Goal: Check status: Check status

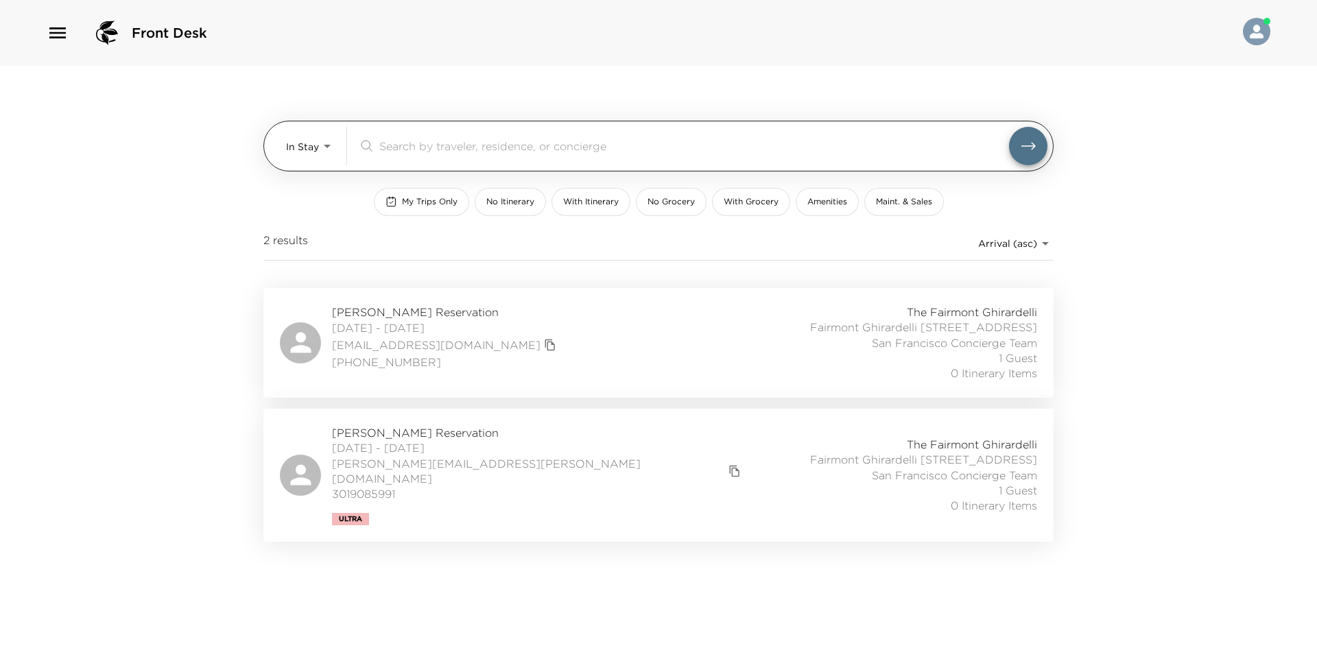
click at [300, 156] on body "Front Desk In Stay In-Stay ​ My Trips Only No Itinerary With Itinerary No Groce…" at bounding box center [658, 324] width 1317 height 648
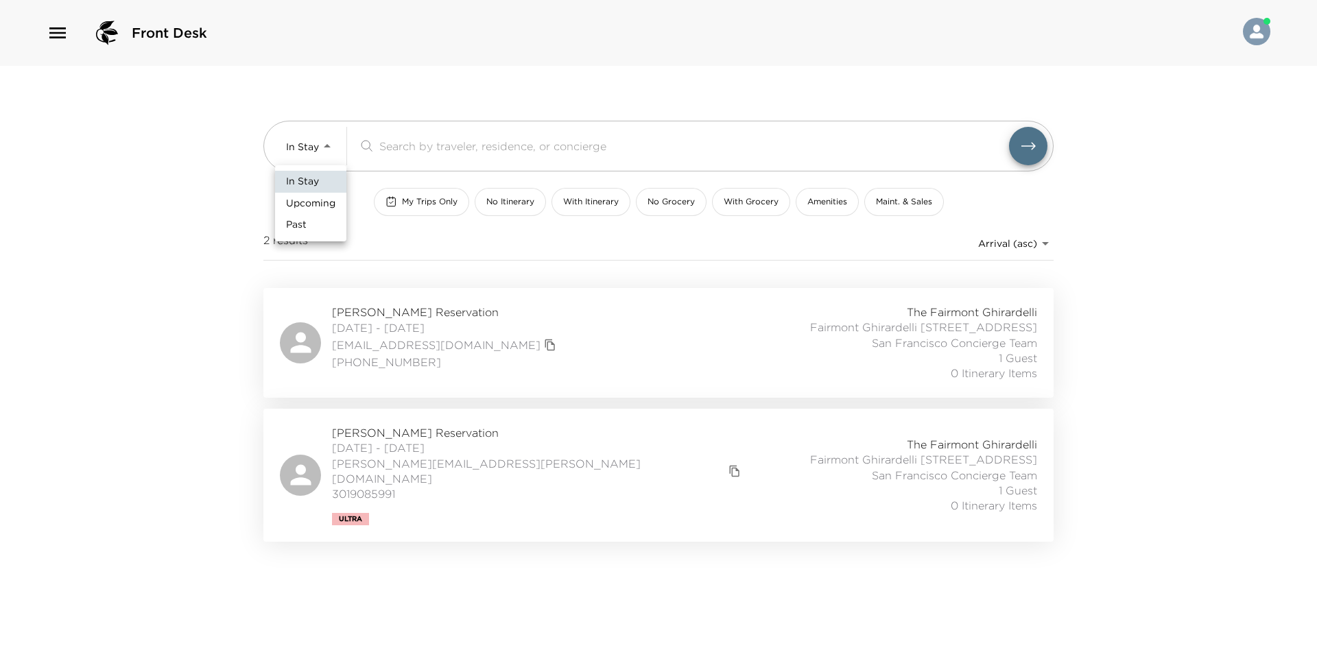
click at [243, 230] on div at bounding box center [658, 324] width 1317 height 648
click at [575, 348] on div "[PERSON_NAME][GEOGRAPHIC_DATA] [DATE] - [DATE] [EMAIL_ADDRESS][DOMAIN_NAME] [PH…" at bounding box center [658, 342] width 757 height 77
click at [577, 492] on div "[PERSON_NAME] Reservation [DATE] - [DATE] [PERSON_NAME][EMAIL_ADDRESS][PERSON_N…" at bounding box center [658, 475] width 757 height 100
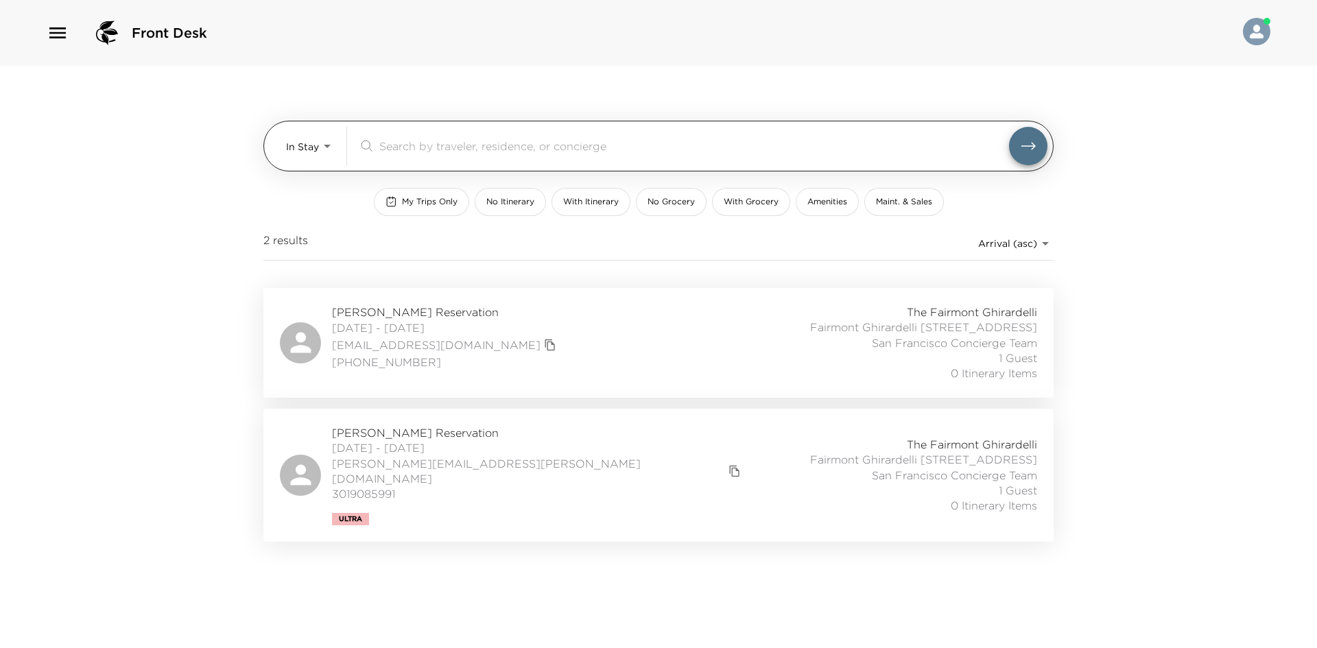
click at [294, 149] on body "Front Desk In Stay In-Stay ​ My Trips Only No Itinerary With Itinerary No Groce…" at bounding box center [658, 324] width 1317 height 648
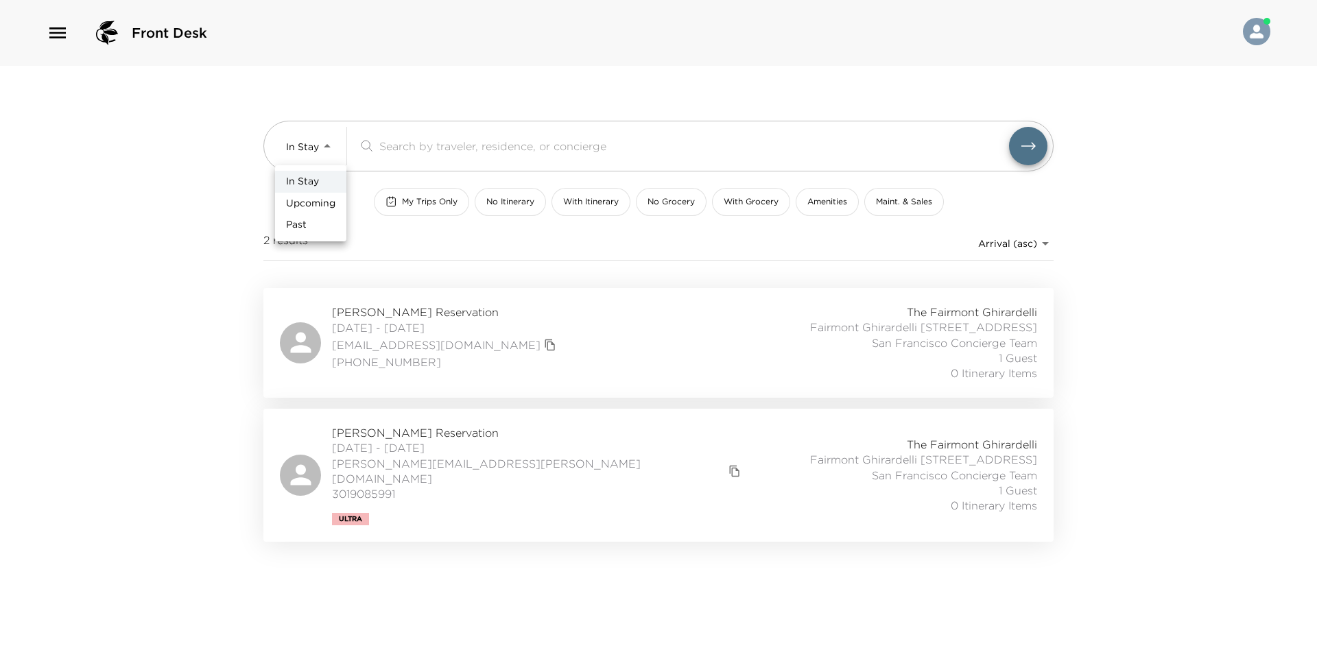
click at [300, 198] on span "Upcoming" at bounding box center [310, 204] width 49 height 14
type input "Upcoming"
click at [229, 208] on div at bounding box center [658, 324] width 1317 height 648
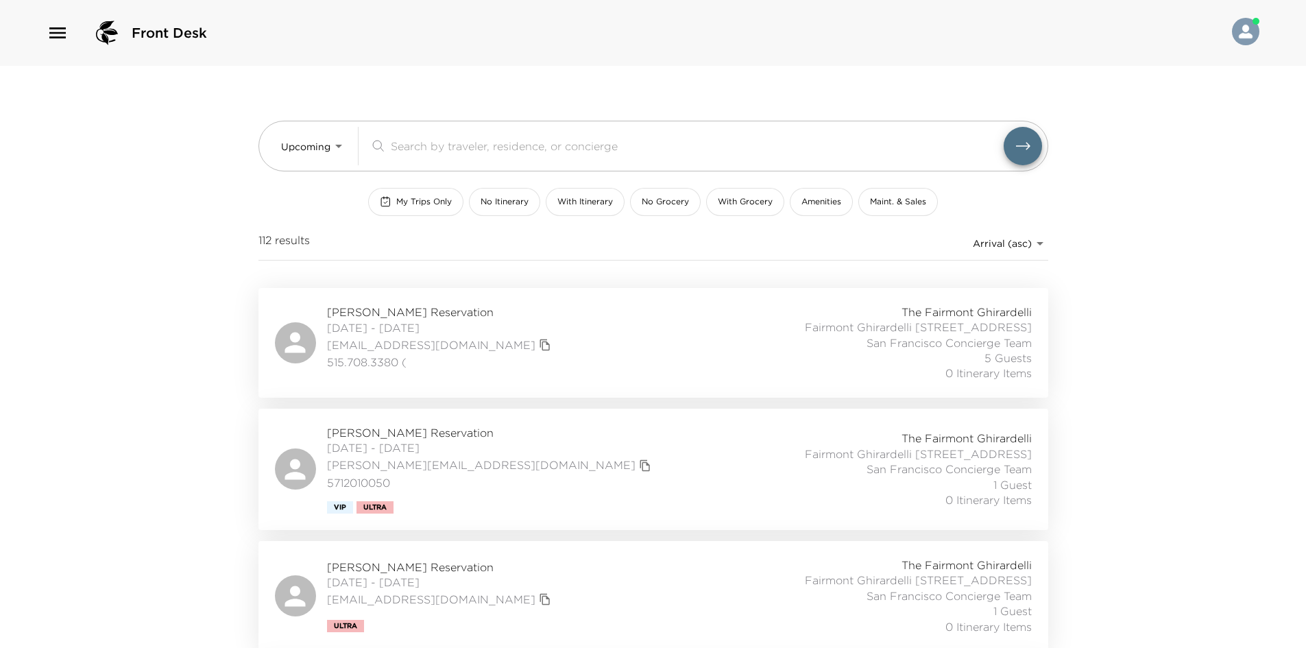
click at [558, 334] on div "[PERSON_NAME] Reservation [DATE] - [DATE] [EMAIL_ADDRESS][DOMAIN_NAME] 515.708.…" at bounding box center [653, 342] width 757 height 77
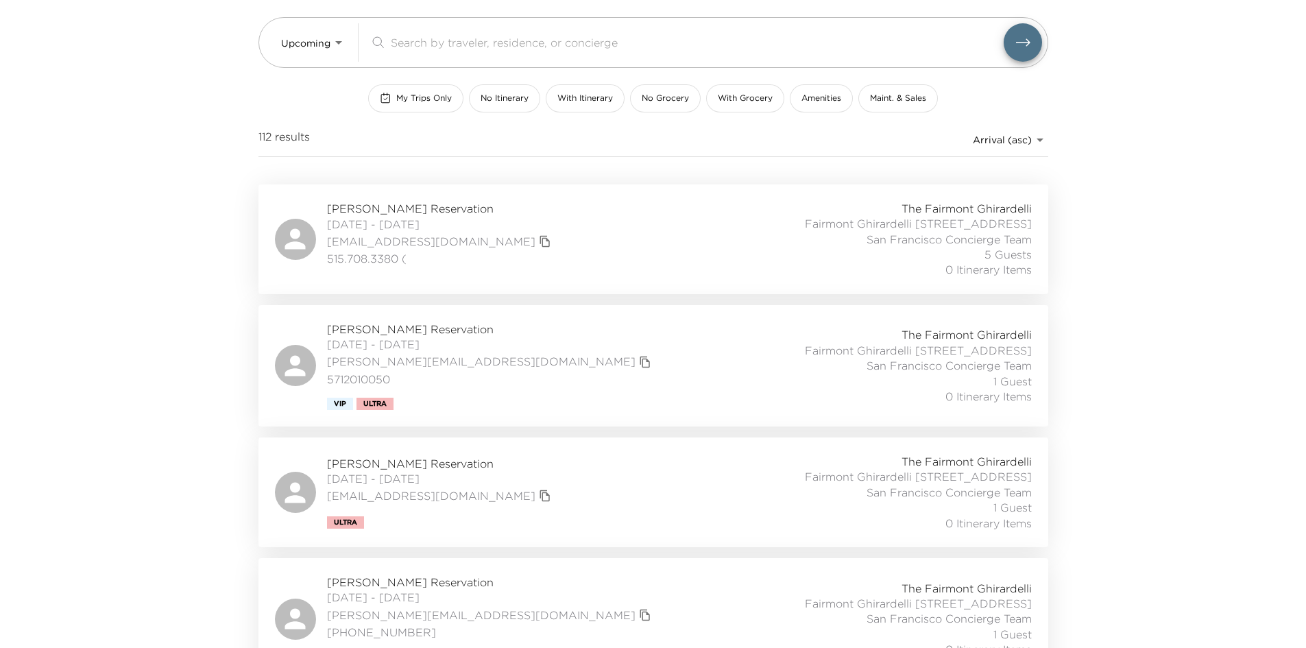
scroll to position [137, 0]
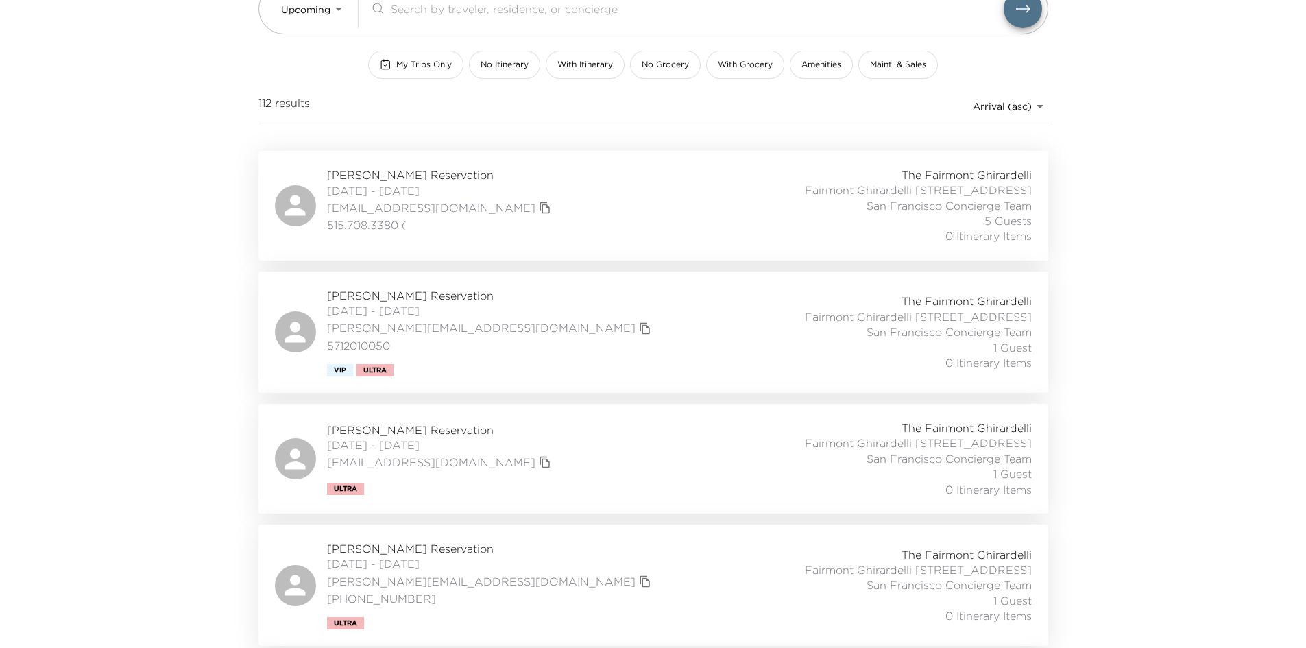
click at [521, 350] on div "[PERSON_NAME] Reservation [DATE] - [DATE] [PERSON_NAME][EMAIL_ADDRESS][DOMAIN_N…" at bounding box center [653, 332] width 757 height 88
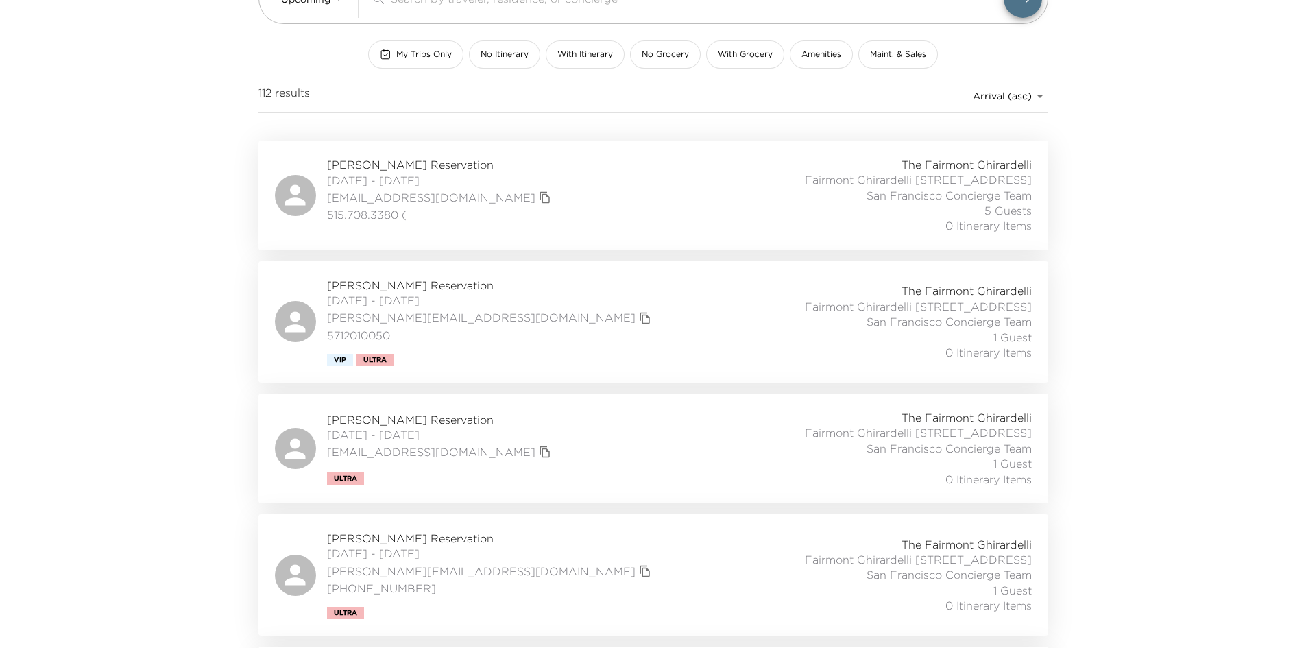
scroll to position [274, 0]
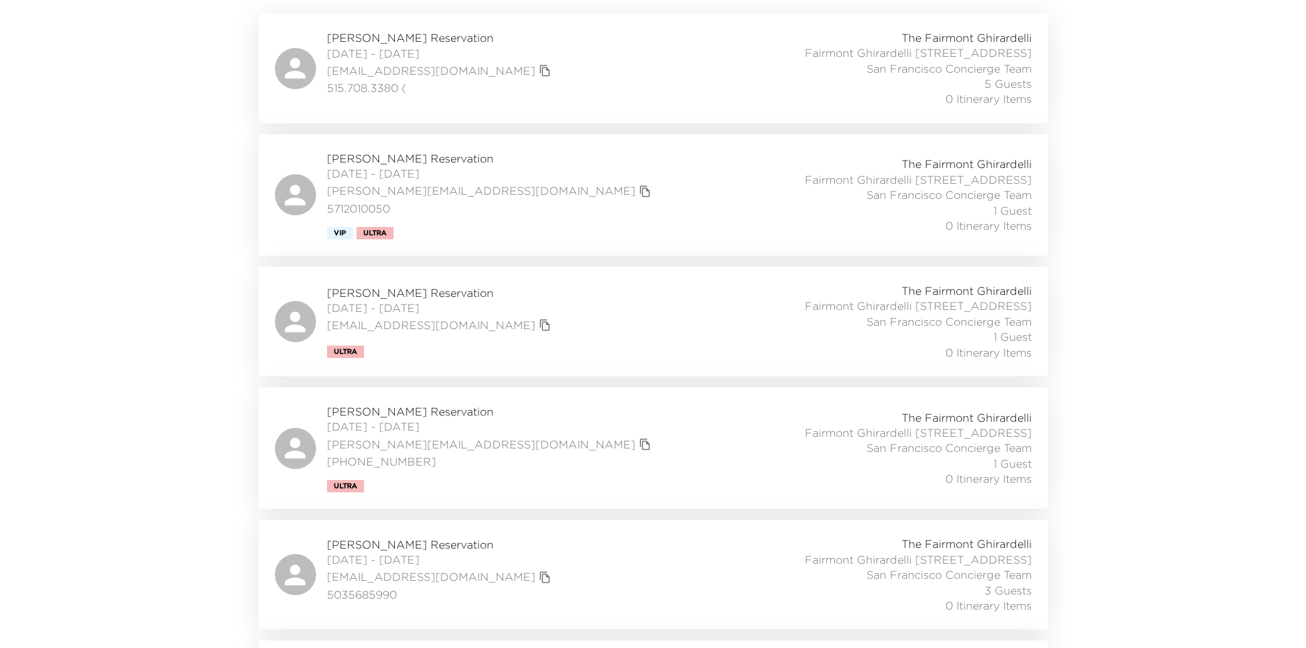
click at [553, 336] on div "[PERSON_NAME] Reservation [DATE] - [DATE] [EMAIL_ADDRESS][DOMAIN_NAME] Ultra Th…" at bounding box center [653, 321] width 757 height 77
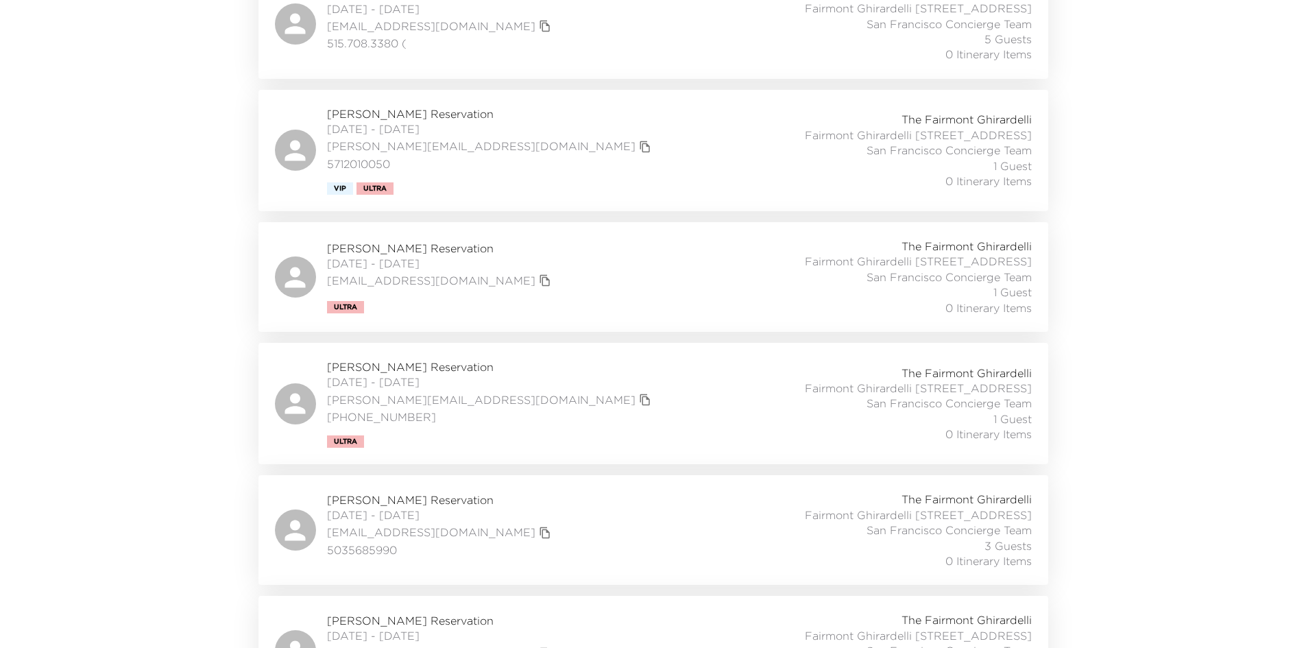
scroll to position [343, 0]
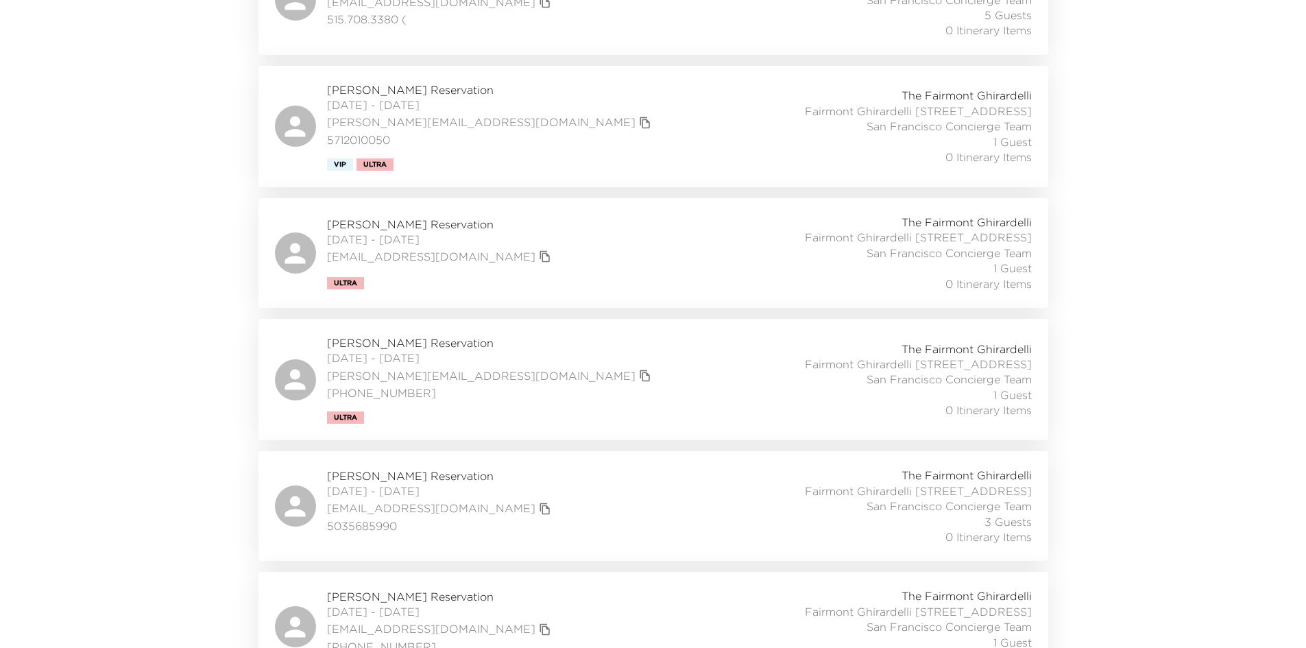
click at [538, 402] on div "[PERSON_NAME] Reservation [DATE] - [DATE] [PERSON_NAME][EMAIL_ADDRESS][DOMAIN_N…" at bounding box center [653, 379] width 757 height 88
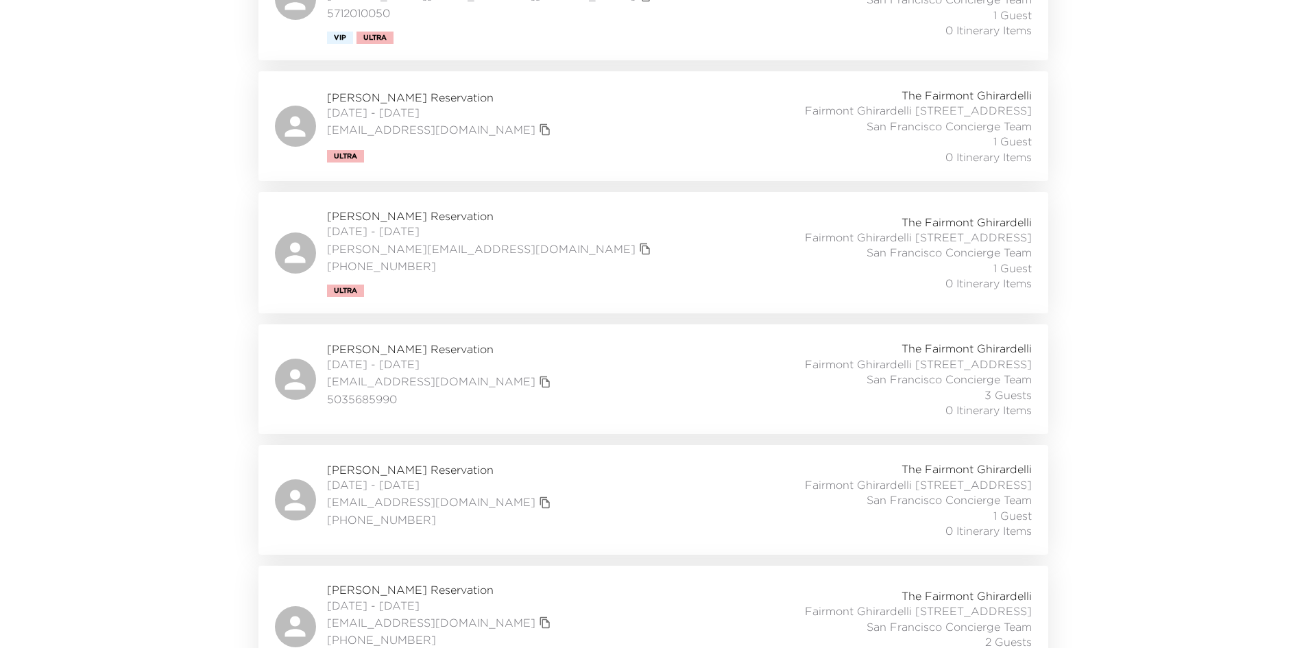
scroll to position [480, 0]
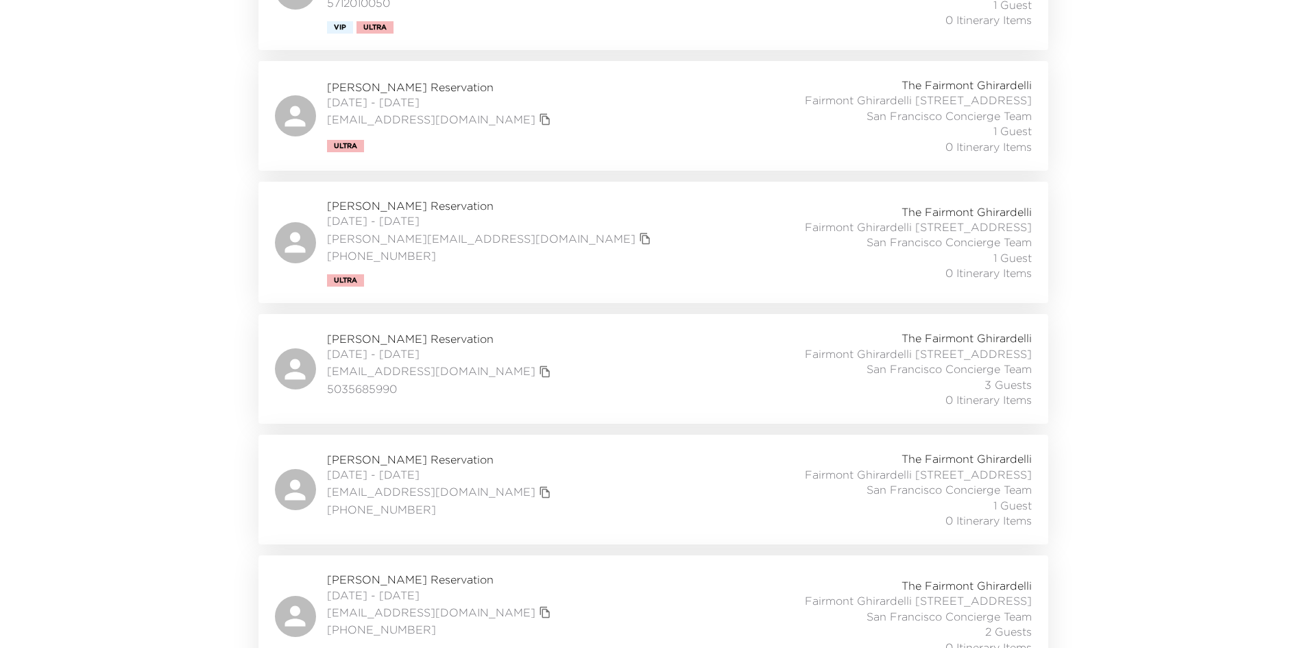
click at [560, 407] on div "[PERSON_NAME] Reservation [DATE] - [DATE] [EMAIL_ADDRESS][DOMAIN_NAME] 50356859…" at bounding box center [653, 369] width 757 height 77
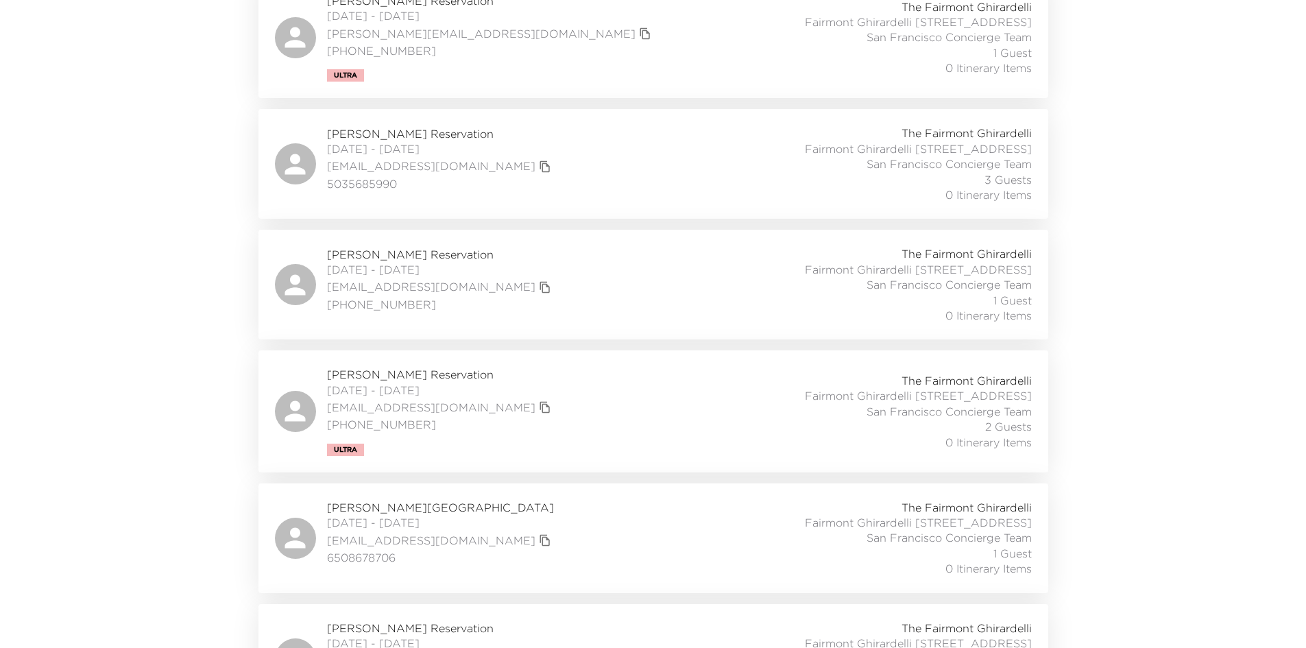
scroll to position [686, 0]
click at [538, 322] on div "[PERSON_NAME] Reservation [DATE] - [DATE] [EMAIL_ADDRESS][DOMAIN_NAME] [PHONE_N…" at bounding box center [653, 284] width 757 height 77
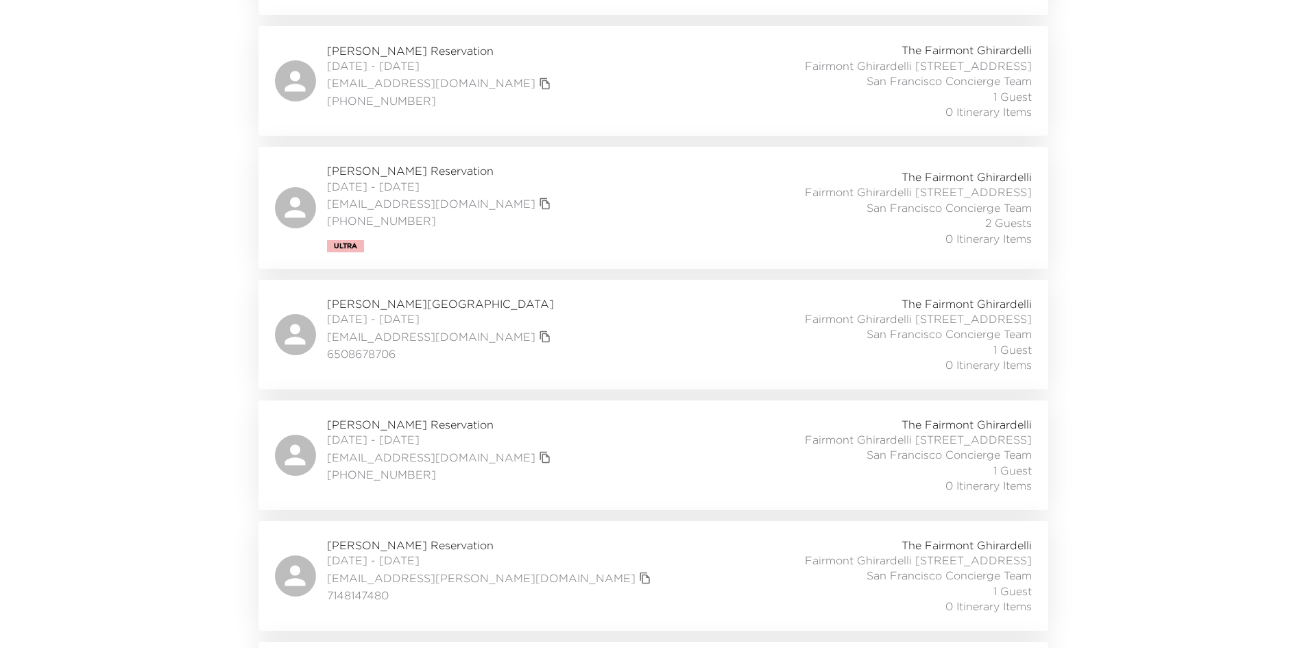
scroll to position [754, 0]
